Goal: Transaction & Acquisition: Purchase product/service

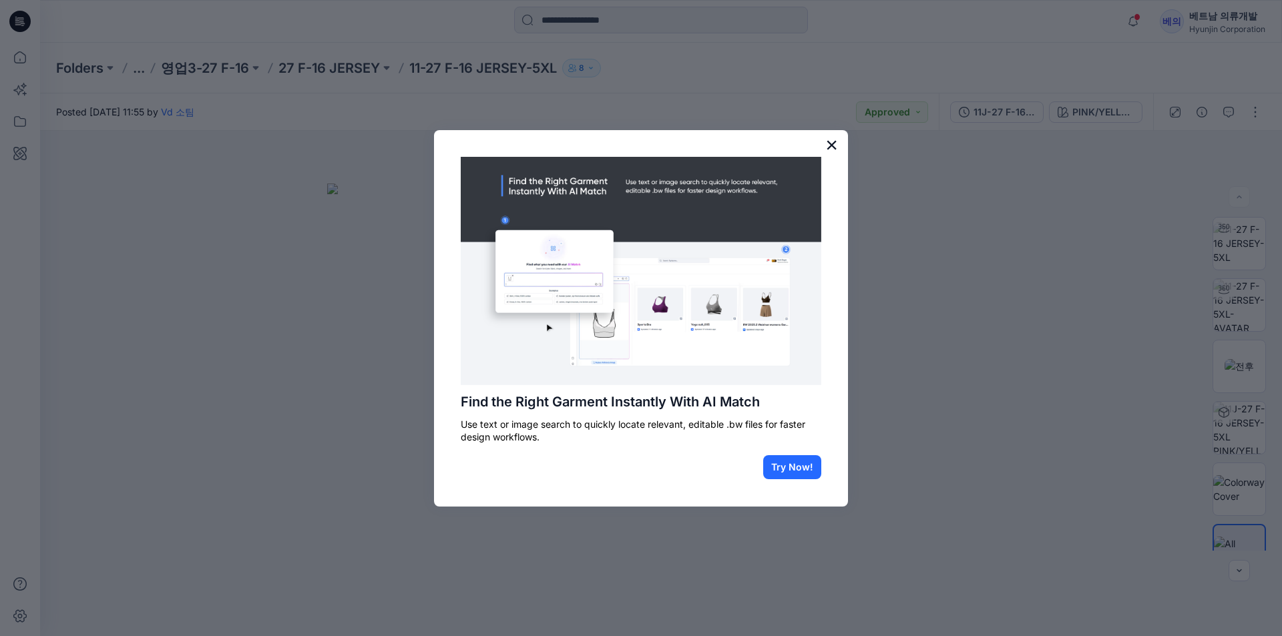
click at [830, 150] on button "×" at bounding box center [831, 144] width 13 height 21
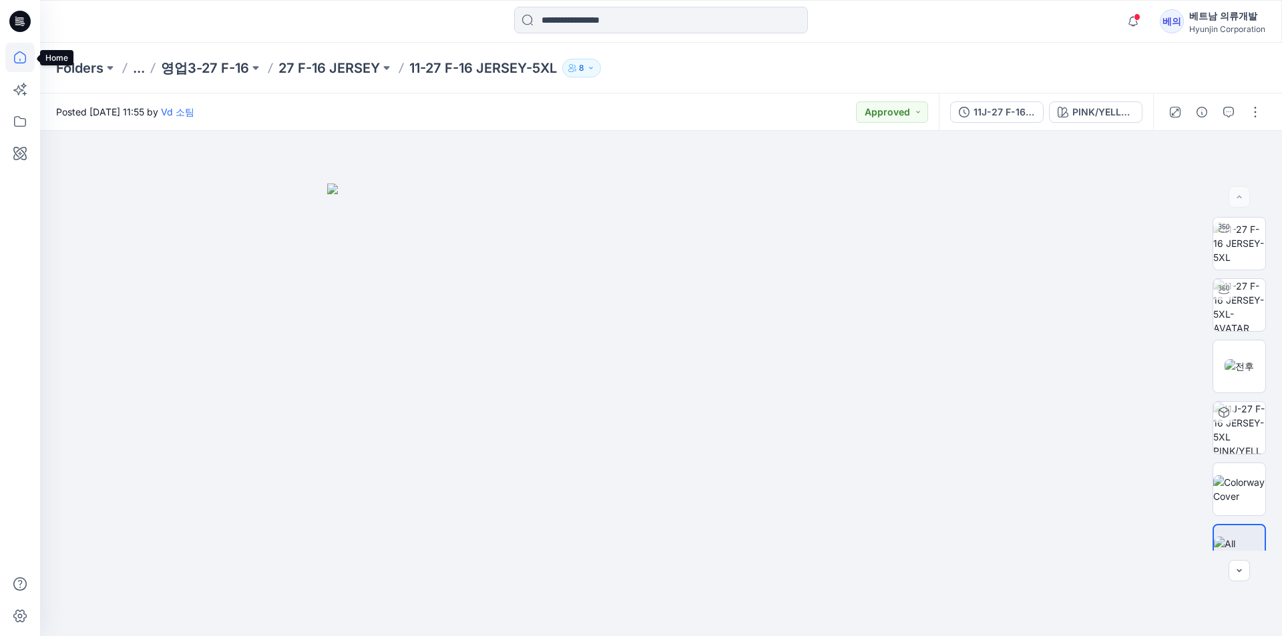
click at [27, 65] on icon at bounding box center [19, 57] width 29 height 29
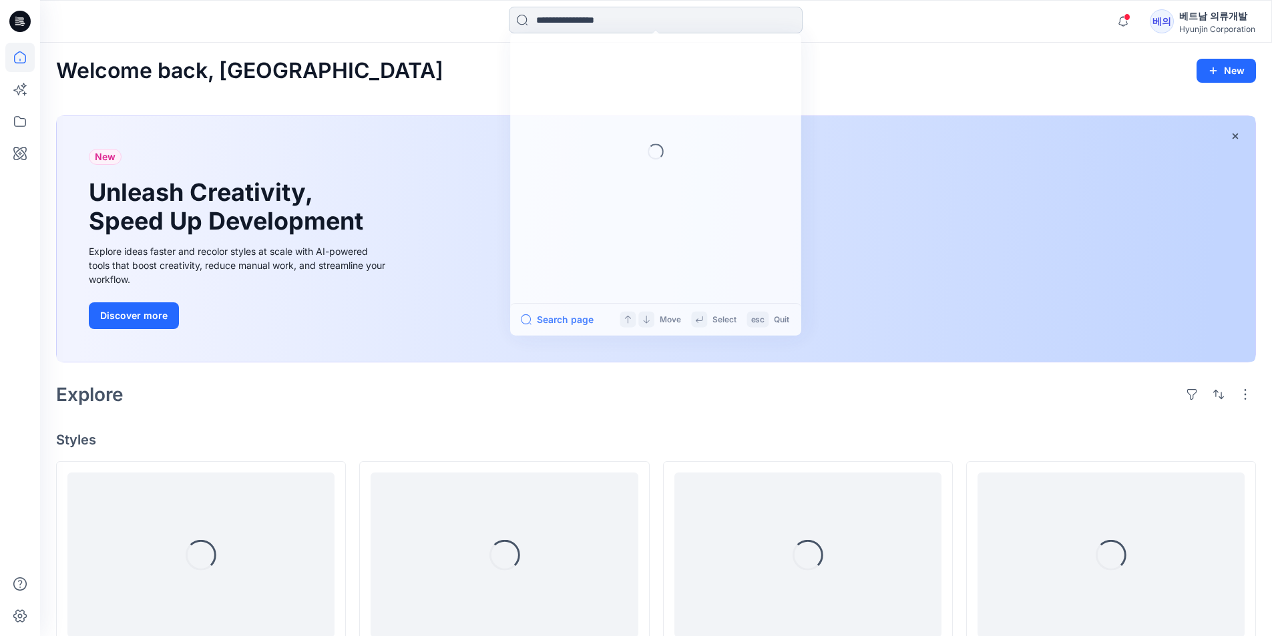
click at [568, 14] on input at bounding box center [656, 20] width 294 height 27
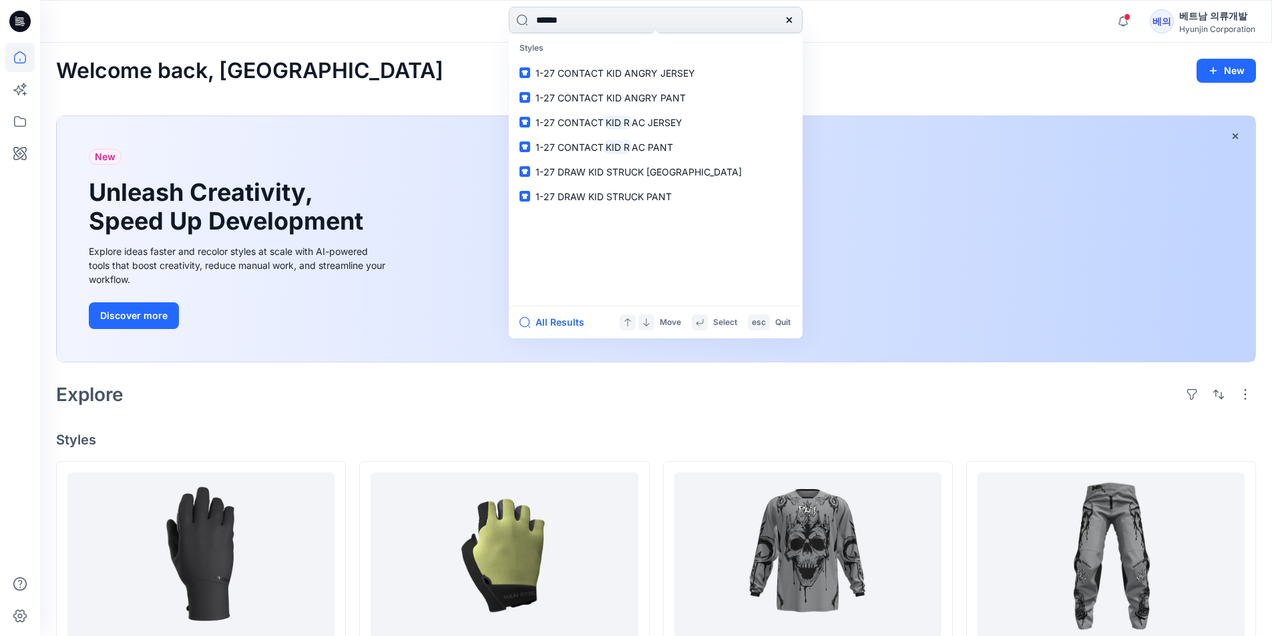
type input "*******"
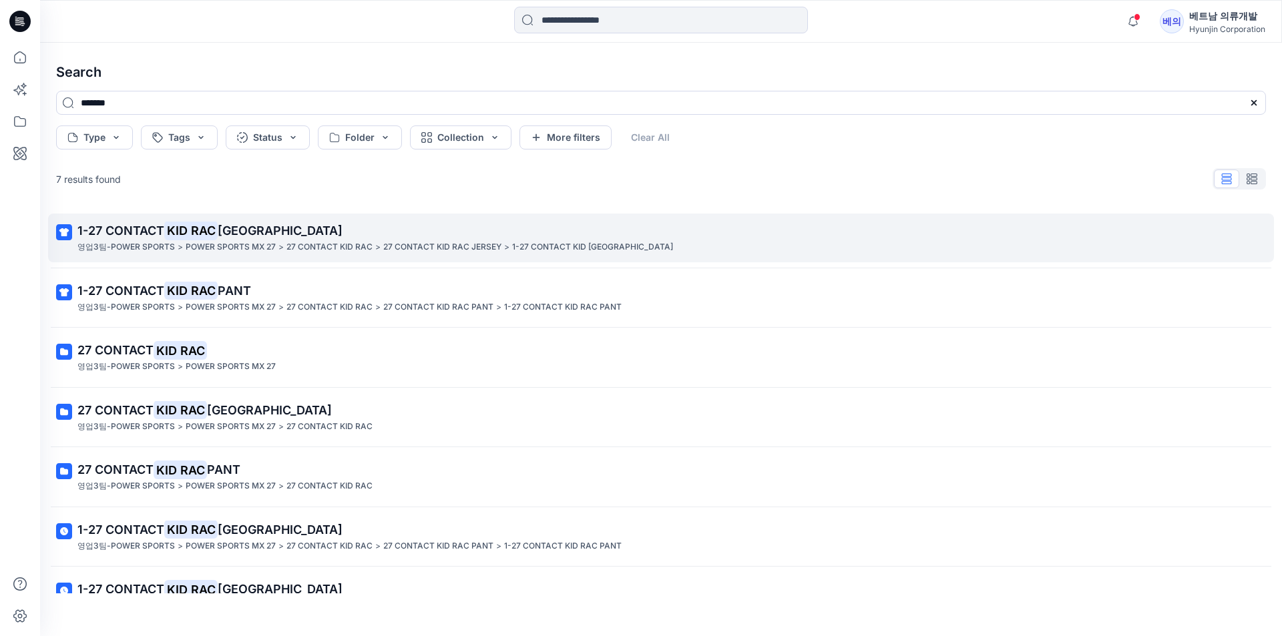
click at [298, 236] on p "1-27 CONTACT KID [GEOGRAPHIC_DATA]" at bounding box center [659, 231] width 1164 height 19
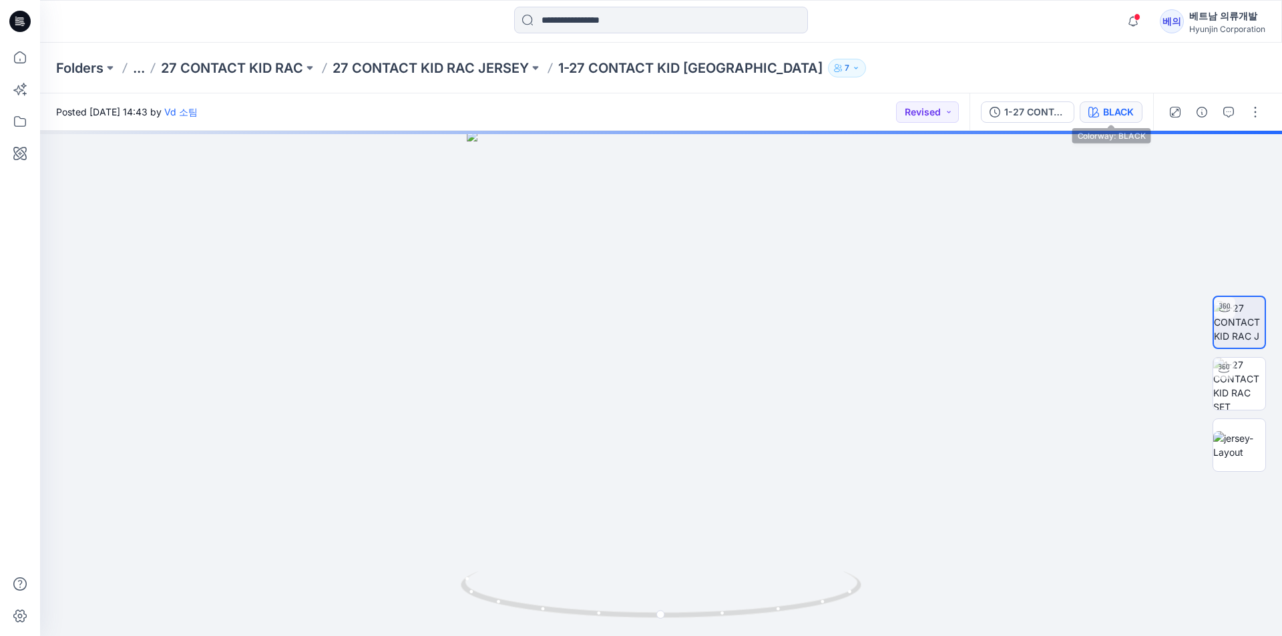
click at [1105, 114] on div "BLACK" at bounding box center [1118, 112] width 31 height 15
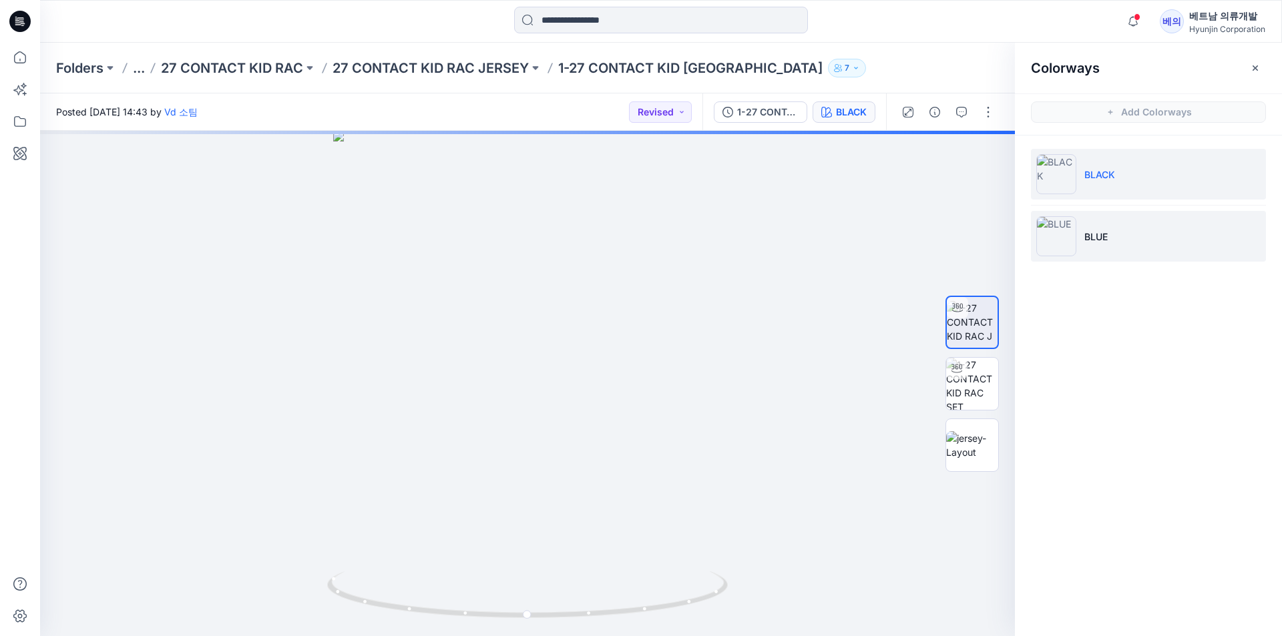
click at [1076, 234] on li "BLUE" at bounding box center [1148, 236] width 235 height 51
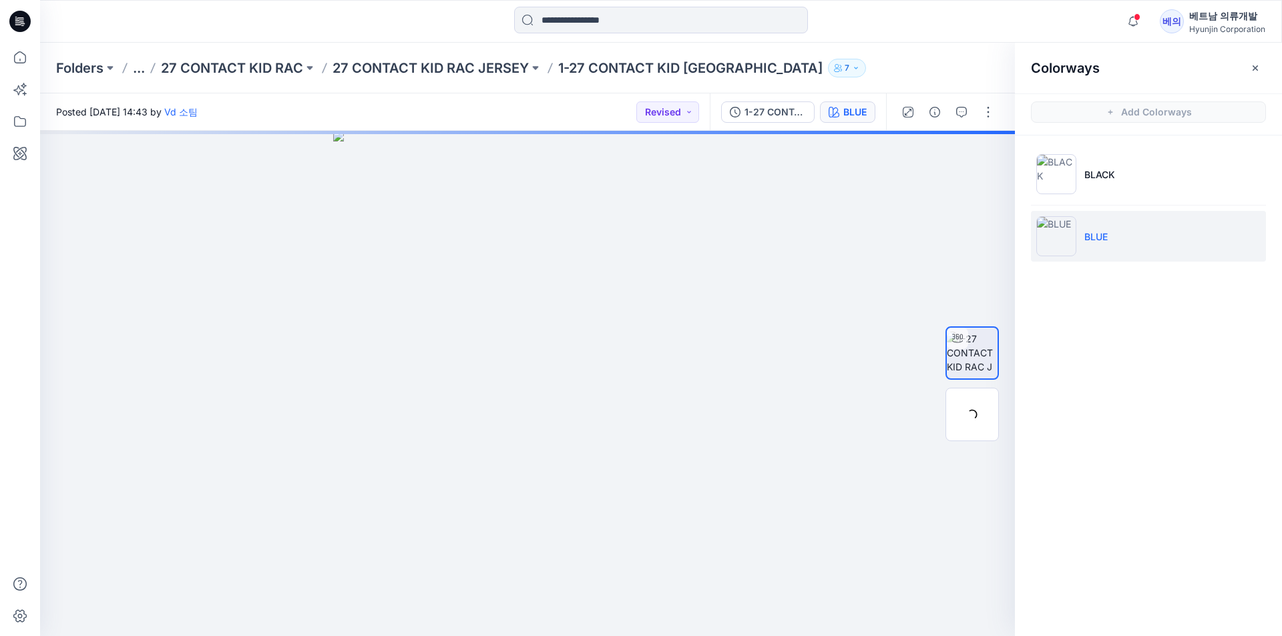
click at [1078, 227] on li "BLUE" at bounding box center [1148, 236] width 235 height 51
drag, startPoint x: 842, startPoint y: 405, endPoint x: 740, endPoint y: 427, distance: 103.7
click at [740, 427] on div at bounding box center [527, 383] width 975 height 505
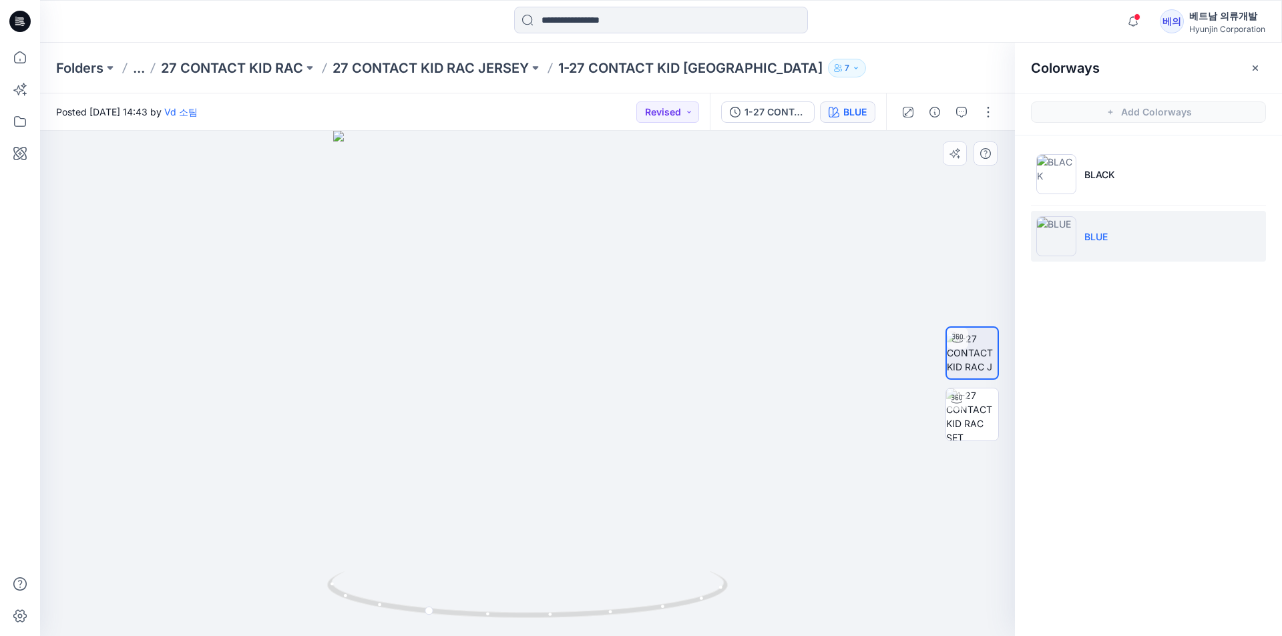
click at [753, 408] on div at bounding box center [527, 383] width 975 height 505
drag, startPoint x: 595, startPoint y: 447, endPoint x: 836, endPoint y: 444, distance: 241.0
click at [836, 444] on div at bounding box center [527, 383] width 975 height 505
click at [504, 435] on div at bounding box center [527, 383] width 975 height 505
drag, startPoint x: 586, startPoint y: 459, endPoint x: 774, endPoint y: 387, distance: 201.6
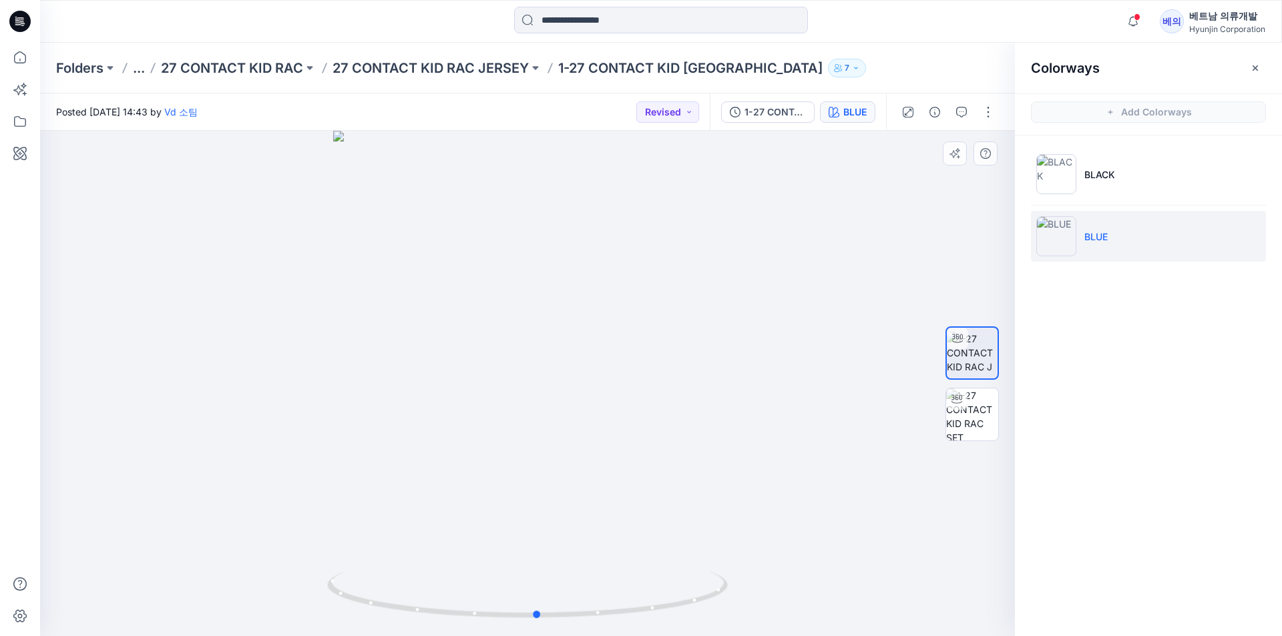
click at [545, 491] on div at bounding box center [527, 383] width 975 height 505
drag, startPoint x: 654, startPoint y: 528, endPoint x: 546, endPoint y: 542, distance: 109.1
click at [546, 542] on div at bounding box center [527, 383] width 975 height 505
drag, startPoint x: 553, startPoint y: 433, endPoint x: 572, endPoint y: 469, distance: 39.7
click at [572, 469] on div at bounding box center [527, 383] width 975 height 505
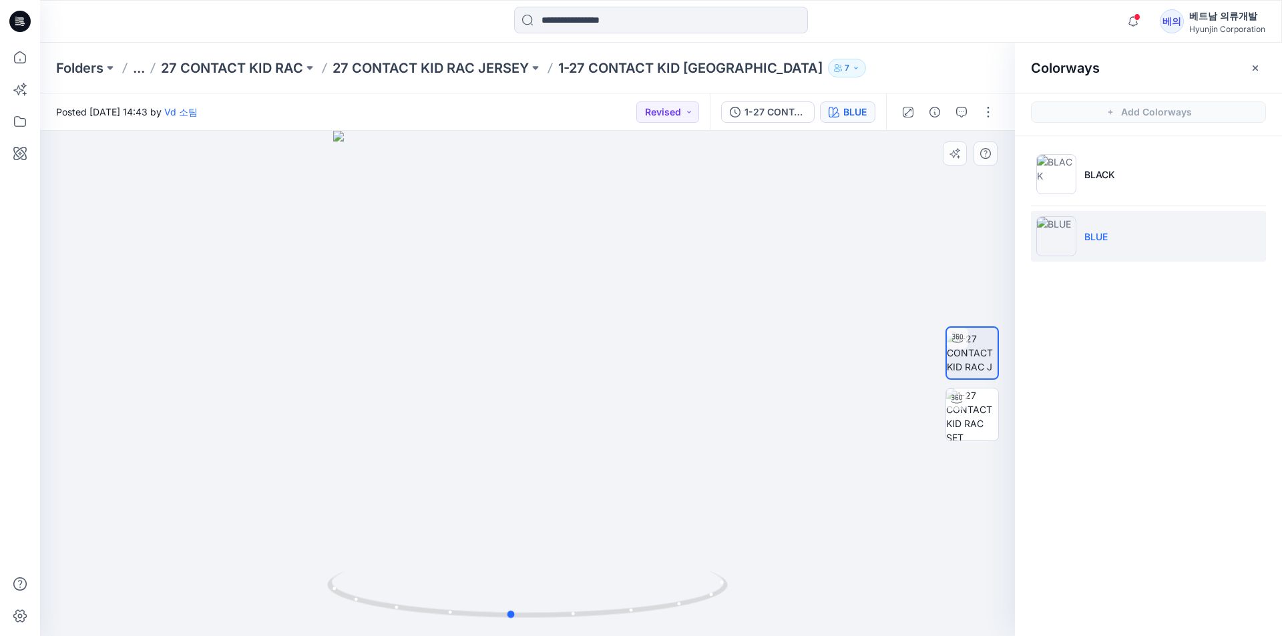
drag, startPoint x: 531, startPoint y: 582, endPoint x: 592, endPoint y: 493, distance: 108.0
click at [592, 493] on div at bounding box center [527, 383] width 975 height 505
drag, startPoint x: 833, startPoint y: 484, endPoint x: 762, endPoint y: 485, distance: 70.8
click at [762, 485] on div at bounding box center [527, 383] width 975 height 505
click at [529, 498] on div at bounding box center [527, 383] width 975 height 505
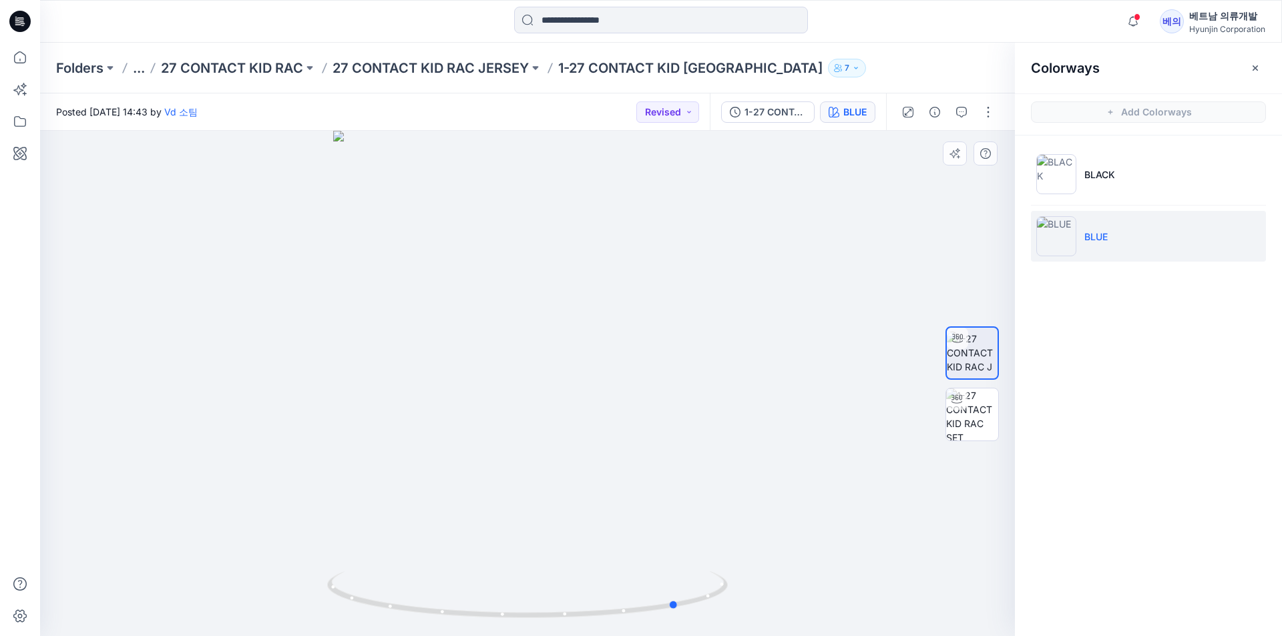
drag, startPoint x: 486, startPoint y: 519, endPoint x: 517, endPoint y: 519, distance: 31.4
click at [724, 497] on div at bounding box center [527, 383] width 975 height 505
drag, startPoint x: 700, startPoint y: 470, endPoint x: 497, endPoint y: 476, distance: 203.7
click at [497, 476] on div at bounding box center [527, 383] width 975 height 505
drag, startPoint x: 640, startPoint y: 410, endPoint x: 714, endPoint y: 392, distance: 75.6
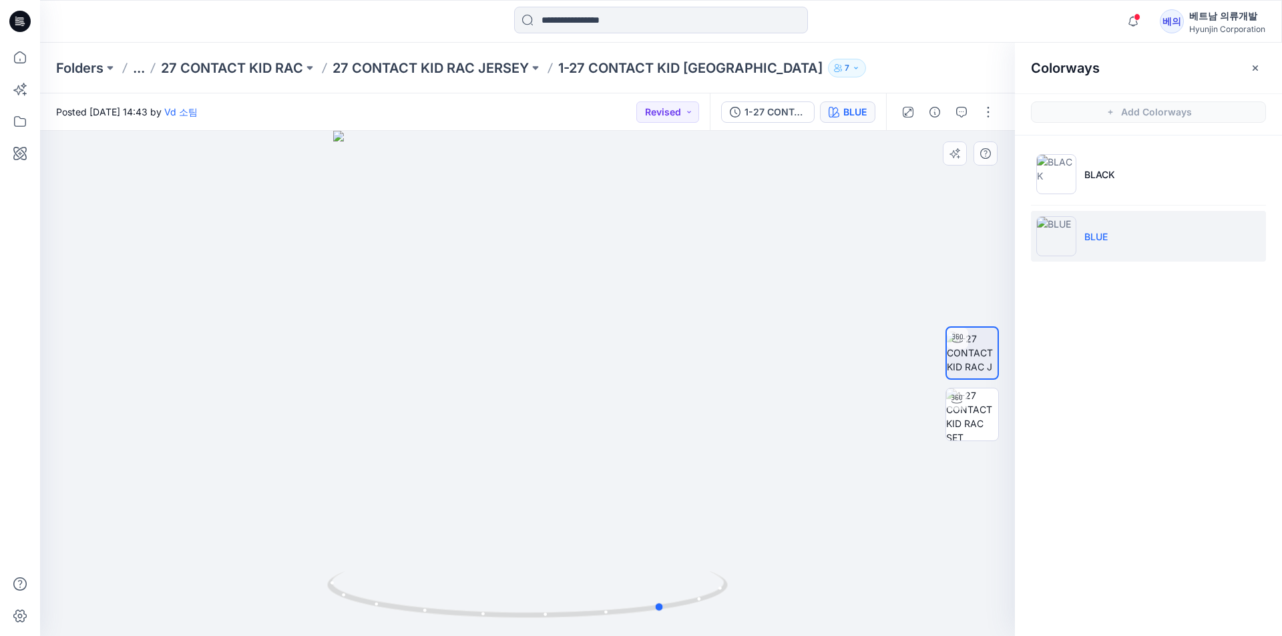
click at [714, 392] on div at bounding box center [527, 383] width 975 height 505
drag, startPoint x: 566, startPoint y: 478, endPoint x: 264, endPoint y: 458, distance: 303.1
click at [264, 458] on div at bounding box center [527, 383] width 975 height 505
drag, startPoint x: 554, startPoint y: 449, endPoint x: 537, endPoint y: 449, distance: 17.4
click at [537, 449] on div at bounding box center [527, 383] width 975 height 505
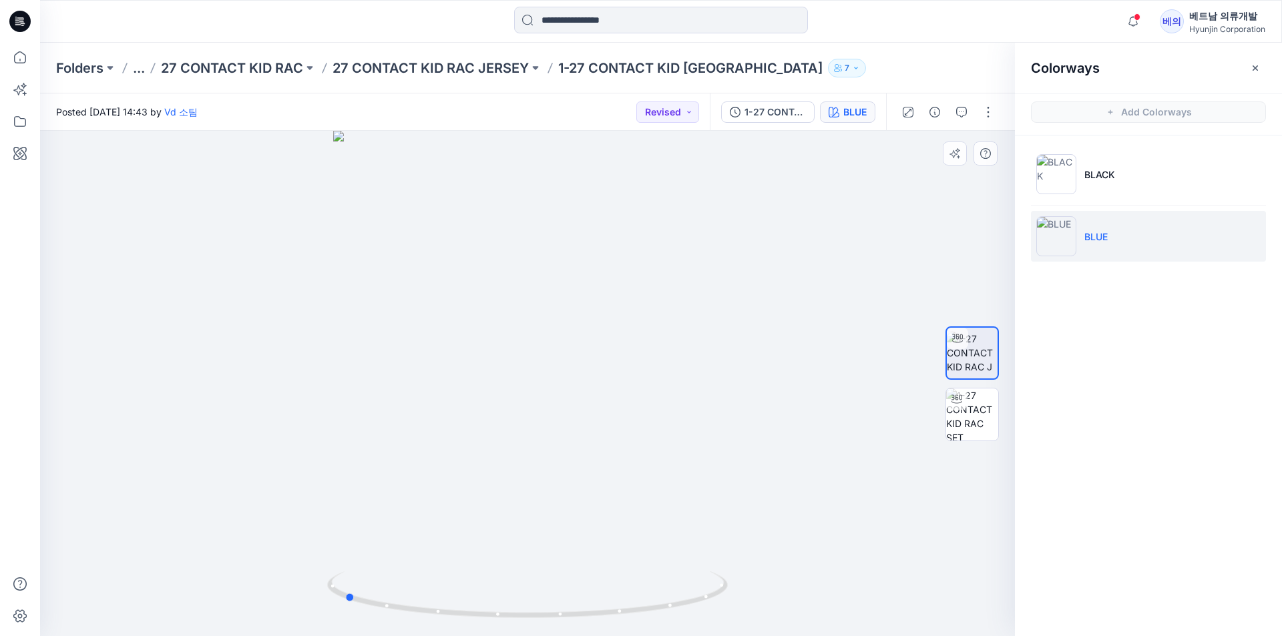
click at [608, 412] on div at bounding box center [527, 383] width 975 height 505
drag, startPoint x: 378, startPoint y: 475, endPoint x: 527, endPoint y: 493, distance: 150.6
click at [527, 493] on div at bounding box center [527, 383] width 975 height 505
drag, startPoint x: 622, startPoint y: 462, endPoint x: 660, endPoint y: 411, distance: 63.4
click at [660, 411] on div at bounding box center [527, 383] width 975 height 505
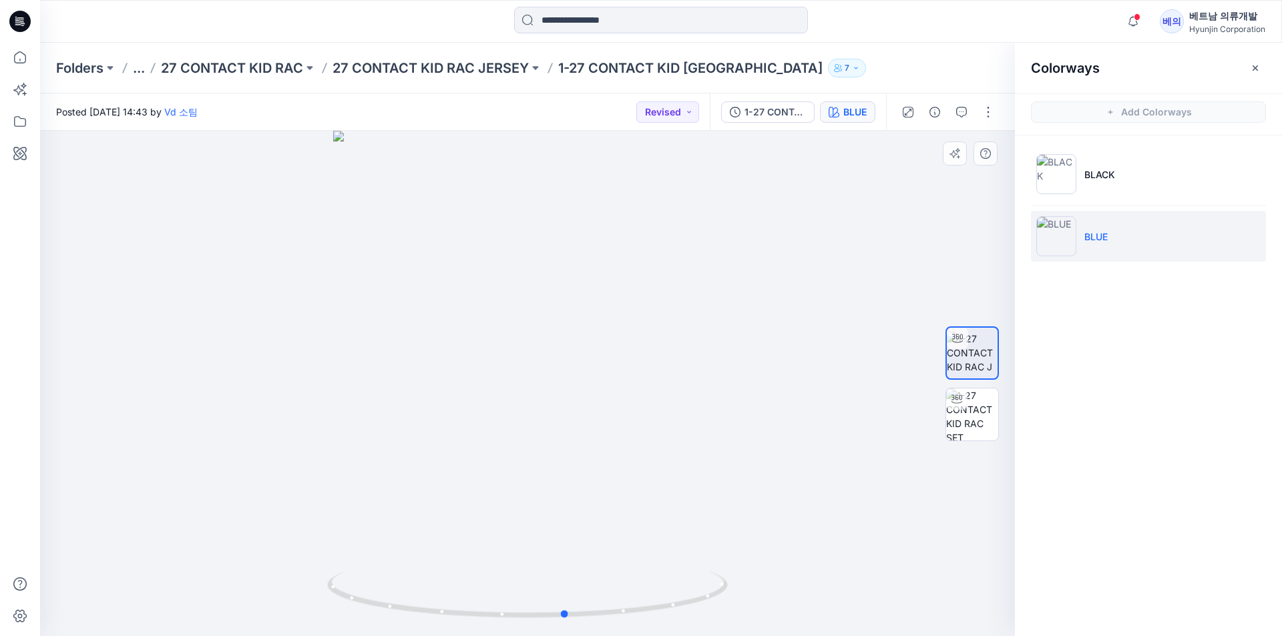
drag, startPoint x: 684, startPoint y: 371, endPoint x: 598, endPoint y: 380, distance: 86.6
click at [598, 380] on div at bounding box center [527, 383] width 975 height 505
drag, startPoint x: 574, startPoint y: 459, endPoint x: 479, endPoint y: 460, distance: 94.8
click at [479, 460] on div at bounding box center [527, 383] width 975 height 505
click at [708, 280] on div at bounding box center [527, 383] width 975 height 505
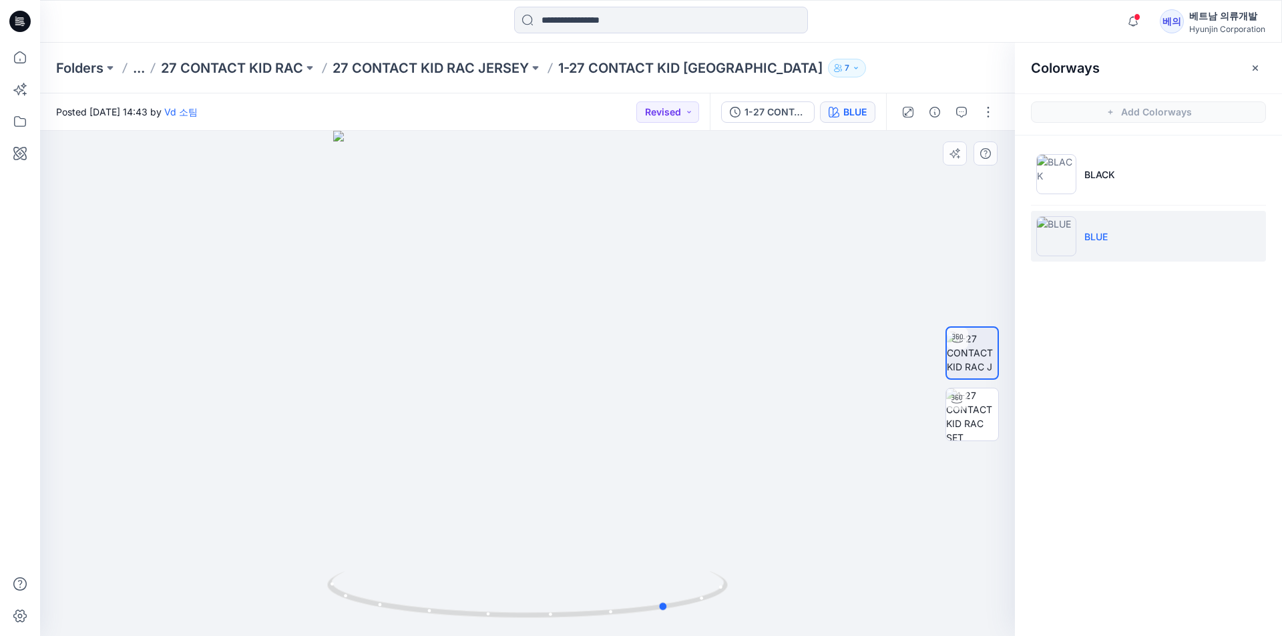
drag, startPoint x: 523, startPoint y: 347, endPoint x: 718, endPoint y: 341, distance: 195.1
click at [718, 343] on div at bounding box center [527, 383] width 975 height 505
